Goal: Task Accomplishment & Management: Manage account settings

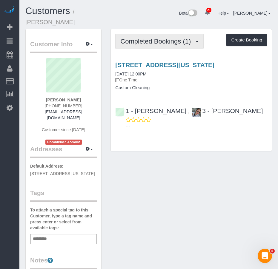
click at [143, 38] on span "Completed Bookings (1)" at bounding box center [156, 41] width 73 height 7
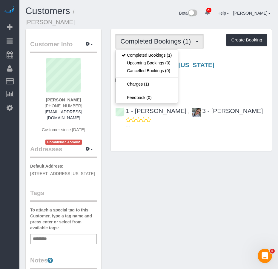
drag, startPoint x: 168, startPoint y: 190, endPoint x: 159, endPoint y: 168, distance: 23.1
click at [166, 186] on div "Customer Info Edit Contact Info Send Message Email Preferences Special Sales Ta…" at bounding box center [148, 243] width 255 height 429
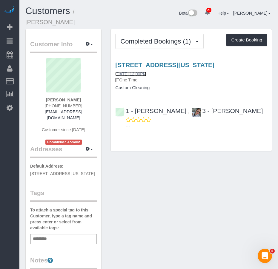
click at [141, 72] on link "08/26/2025 12:00PM" at bounding box center [130, 74] width 31 height 5
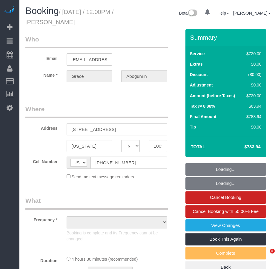
select select "NY"
select select "2"
select select "270"
select select "number:60"
select select "number:75"
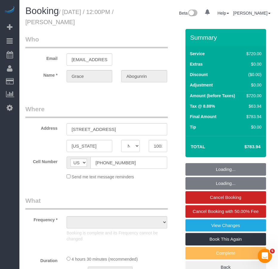
select select "number:15"
select select "number:5"
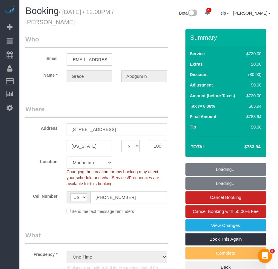
select select "object:1549"
select select "string:stripe-pm_1Rxpt54VGloSiKo7q1aHPImV"
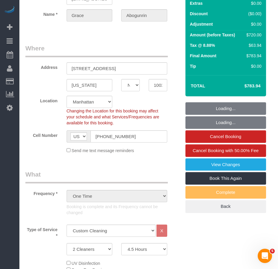
select select "spot1"
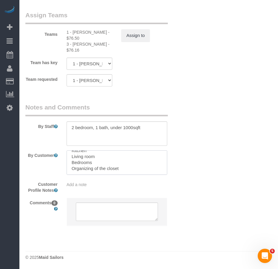
scroll to position [30, 0]
click at [107, 171] on textarea at bounding box center [116, 162] width 100 height 24
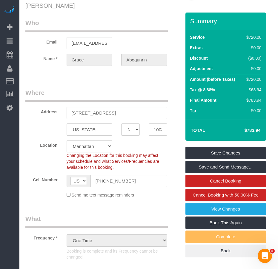
scroll to position [0, 0]
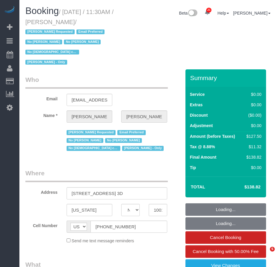
select select "NY"
select select "object:1628"
select select "string:stripe-pm_1GCVxt4VGloSiKo72hEl1Oq0"
select select "1"
select select "number:89"
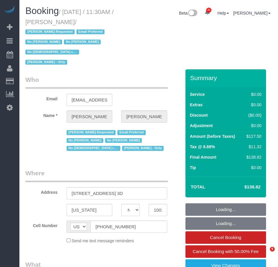
select select "number:90"
select select "number:15"
select select "number:5"
select select "number:21"
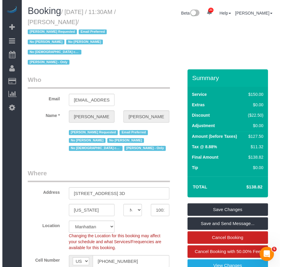
scroll to position [60, 0]
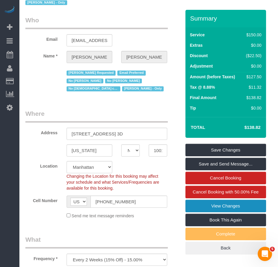
click at [204, 200] on link "View Changes" at bounding box center [225, 206] width 81 height 13
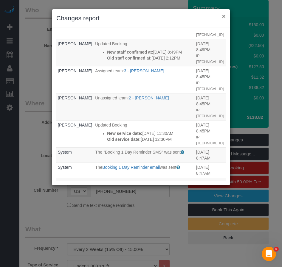
click at [223, 16] on button "×" at bounding box center [224, 16] width 4 height 6
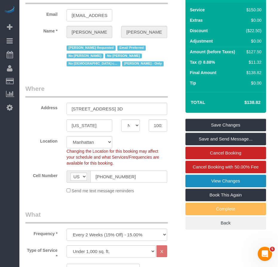
scroll to position [30, 0]
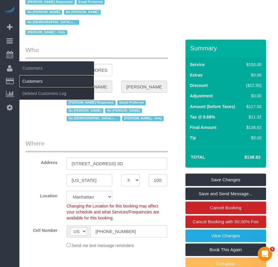
click at [30, 79] on link "Customers" at bounding box center [56, 81] width 75 height 12
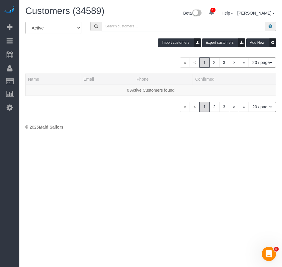
click at [127, 30] on input "text" at bounding box center [183, 26] width 163 height 9
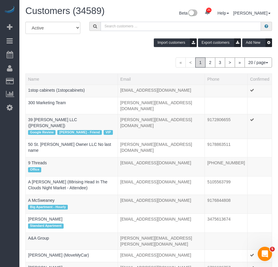
paste input "[PERSON_NAME]"
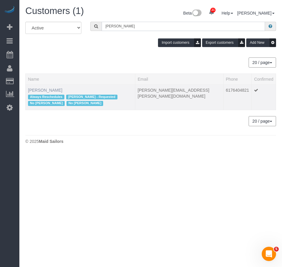
type input "[PERSON_NAME]"
click at [47, 90] on link "[PERSON_NAME]" at bounding box center [45, 90] width 34 height 5
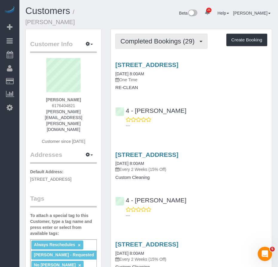
click at [153, 38] on span "Completed Bookings (29)" at bounding box center [158, 41] width 77 height 7
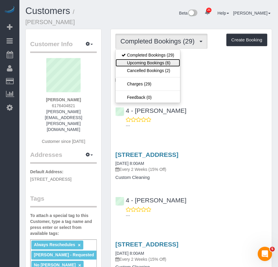
click at [150, 59] on link "Upcoming Bookings (6)" at bounding box center [147, 63] width 64 height 8
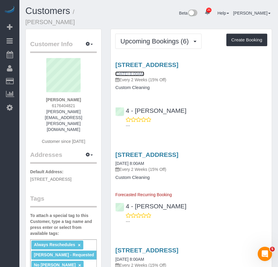
click at [141, 72] on link "09/19/2025 8:00AM" at bounding box center [129, 74] width 29 height 5
drag, startPoint x: 177, startPoint y: 104, endPoint x: 136, endPoint y: 105, distance: 41.5
click at [136, 105] on div "4 - Marcia Batista ---" at bounding box center [191, 115] width 161 height 27
copy link "Marcia Batista"
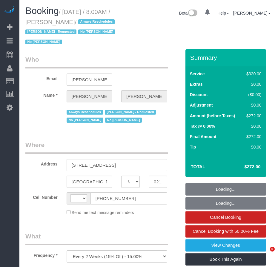
select select "MA"
select select "spot1"
select select "number:89"
select select "number:90"
select select "number:15"
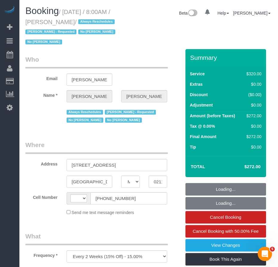
select select "number:6"
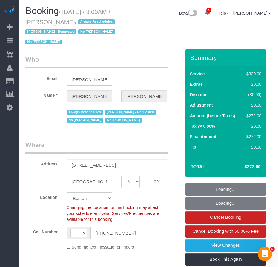
select select "string:[GEOGRAPHIC_DATA]"
select select "string:stripe-pm_1OP3jM4VGloSiKo7alGGAmXC"
select select "object:975"
select select "spot42"
select select "2"
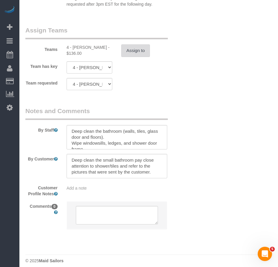
scroll to position [735, 0]
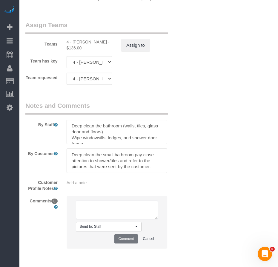
click at [111, 211] on textarea at bounding box center [117, 210] width 82 height 18
click at [135, 228] on span "button" at bounding box center [136, 226] width 2 height 1
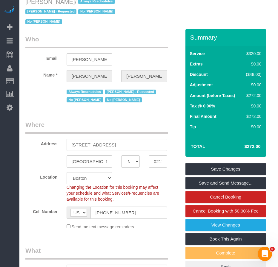
scroll to position [0, 0]
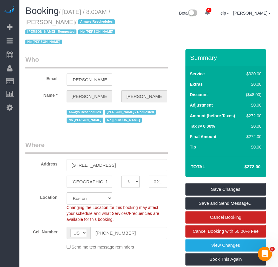
drag, startPoint x: 65, startPoint y: 10, endPoint x: 94, endPoint y: 22, distance: 30.8
click at [94, 22] on small "/ [DATE] / 8:00AM / [PERSON_NAME] / Always Reschedules [PERSON_NAME] - Requeste…" at bounding box center [71, 27] width 92 height 37
copy small "[DATE] / 8:00AM / [PERSON_NAME]"
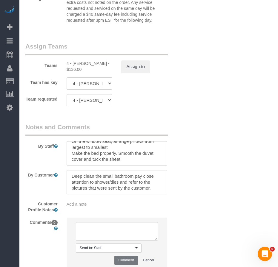
scroll to position [716, 0]
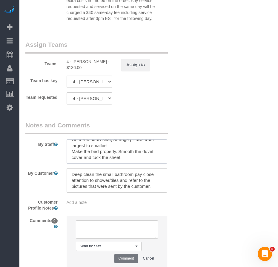
click at [122, 160] on textarea at bounding box center [116, 152] width 100 height 24
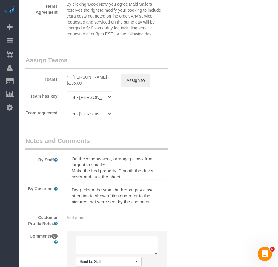
scroll to position [30, 0]
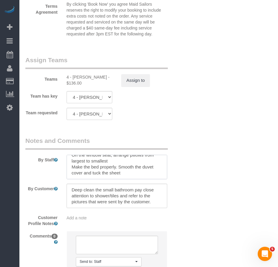
drag, startPoint x: 72, startPoint y: 161, endPoint x: 102, endPoint y: 178, distance: 34.0
click at [102, 178] on textarea at bounding box center [116, 167] width 100 height 24
click at [125, 175] on textarea at bounding box center [116, 167] width 100 height 24
click at [125, 173] on textarea at bounding box center [116, 167] width 100 height 24
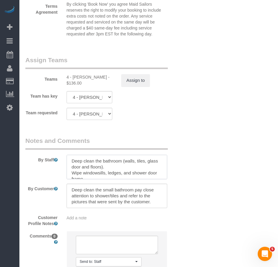
click at [72, 162] on textarea at bounding box center [116, 167] width 100 height 24
paste textarea "**Loremips Dolorsita** Consect (Adi Elits) * Doei tem inci utlaboreet, dolo mag…"
type textarea "**Loremips Dolorsita** Consect (Adi Elits) * Doei tem inci utlaboreet, dolo mag…"
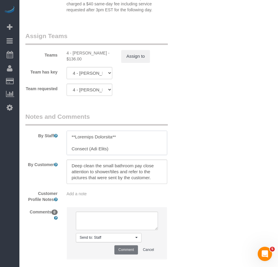
scroll to position [760, 0]
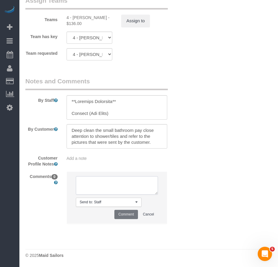
click at [97, 186] on textarea at bounding box center [117, 186] width 82 height 18
paste textarea "Loremips Dolorsita Consect (Adi Elits) ■ Doei tem inci utlaboreet, dolo magnaa,…"
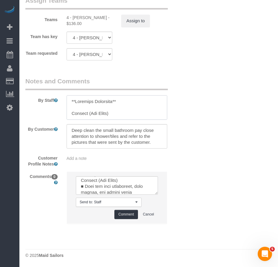
scroll to position [0, 0]
click at [122, 184] on textarea at bounding box center [117, 186] width 82 height 18
click at [119, 184] on textarea at bounding box center [117, 186] width 82 height 18
click at [147, 183] on textarea at bounding box center [117, 186] width 82 height 18
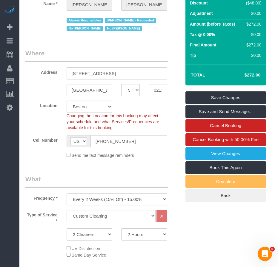
scroll to position [89, 0]
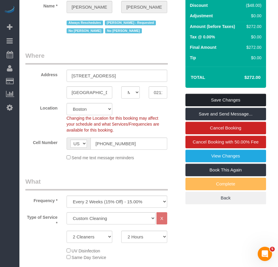
type textarea "Loremips Dolorsita consecte adip eli Seddoe Tempori (Utl Etdol) ■ Magn ali enim…"
click at [209, 99] on link "Save Changes" at bounding box center [225, 100] width 81 height 13
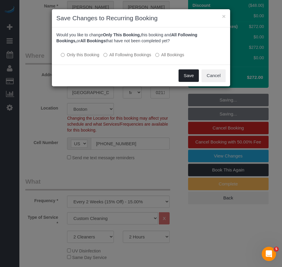
click at [185, 77] on button "Save" at bounding box center [189, 75] width 20 height 13
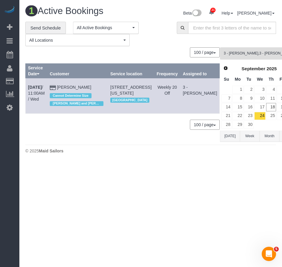
click at [236, 55] on span "3 - [PERSON_NAME] , 3 - [PERSON_NAME]" at bounding box center [258, 53] width 68 height 5
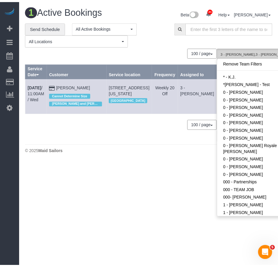
scroll to position [449, 0]
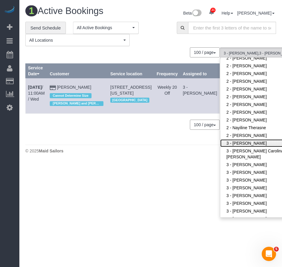
click at [229, 140] on link "3 - [PERSON_NAME]" at bounding box center [259, 144] width 78 height 8
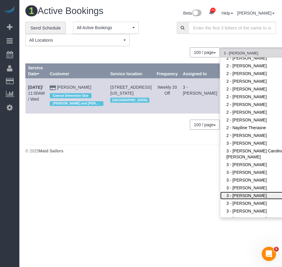
click at [231, 192] on link "3 - [PERSON_NAME]" at bounding box center [259, 196] width 78 height 8
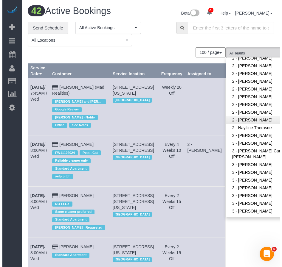
scroll to position [616, 0]
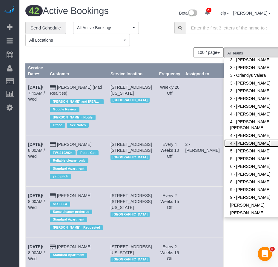
click at [224, 140] on link "4 - [PERSON_NAME]" at bounding box center [263, 144] width 78 height 8
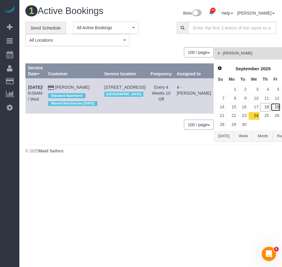
click at [271, 108] on link "19" at bounding box center [276, 107] width 10 height 8
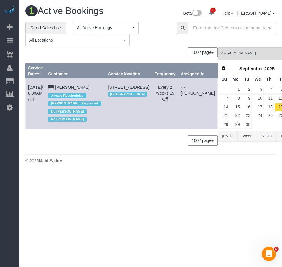
click at [155, 194] on body "21 Beta Your Notifications You have 0 alerts × You have 8 to charge for [DATE] …" at bounding box center [141, 133] width 282 height 267
click at [50, 29] on link "Send Schedule" at bounding box center [45, 28] width 41 height 13
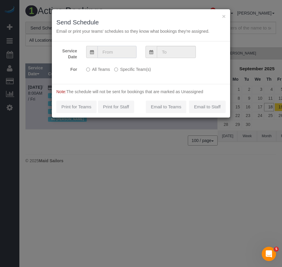
click at [108, 52] on input "text" at bounding box center [117, 52] width 39 height 12
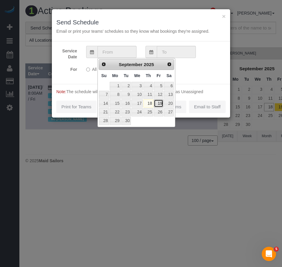
click at [160, 103] on link "19" at bounding box center [159, 104] width 10 height 8
type input "[DATE]"
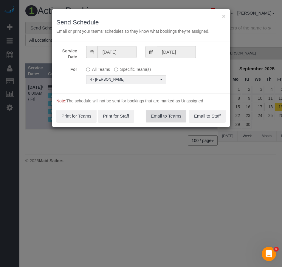
click at [160, 117] on button "Email to Teams" at bounding box center [166, 116] width 41 height 13
